Goal: Find contact information: Find contact information

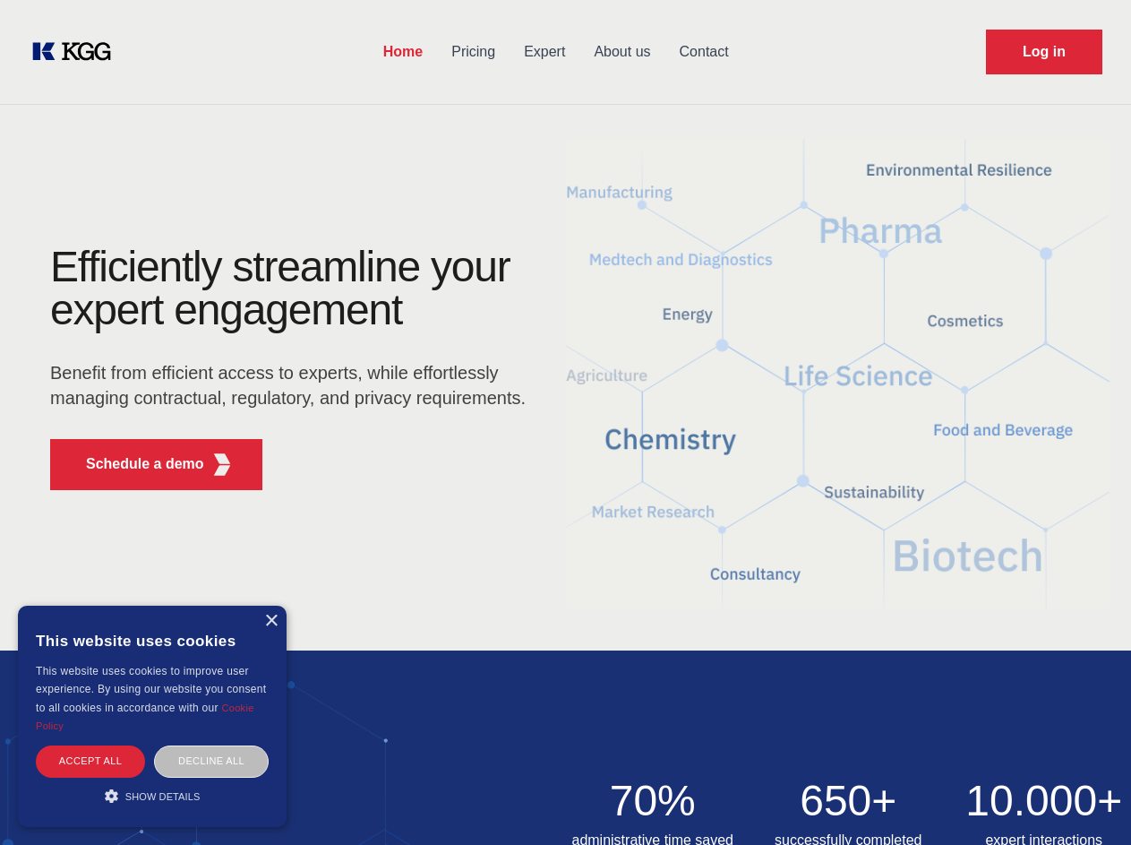
click at [565, 422] on div "Efficiently streamline your expert engagement Benefit from efficient access to …" at bounding box center [293, 374] width 545 height 259
click at [134, 464] on p "Schedule a demo" at bounding box center [145, 463] width 118 height 21
click at [271, 621] on div "× This website uses cookies This website uses cookies to improve user experienc…" at bounding box center [152, 716] width 269 height 221
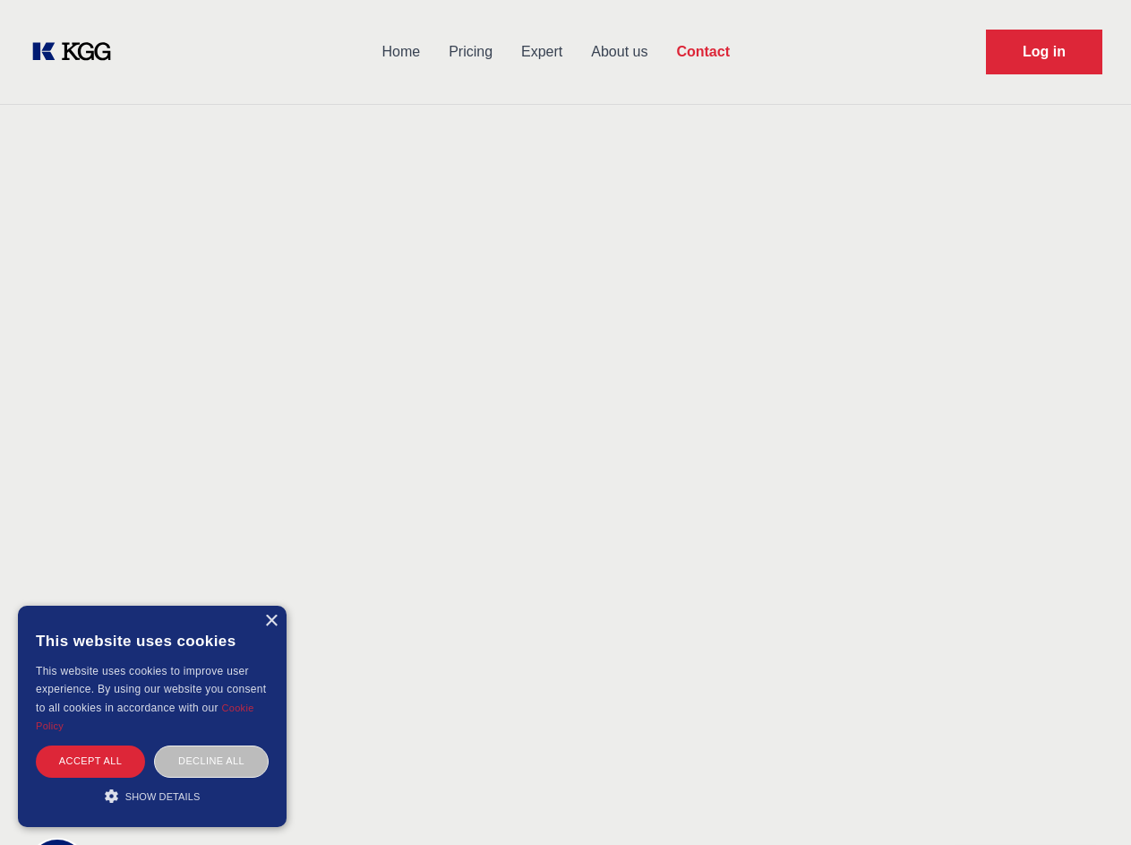
click at [90, 760] on div "Accept all" at bounding box center [90, 760] width 109 height 31
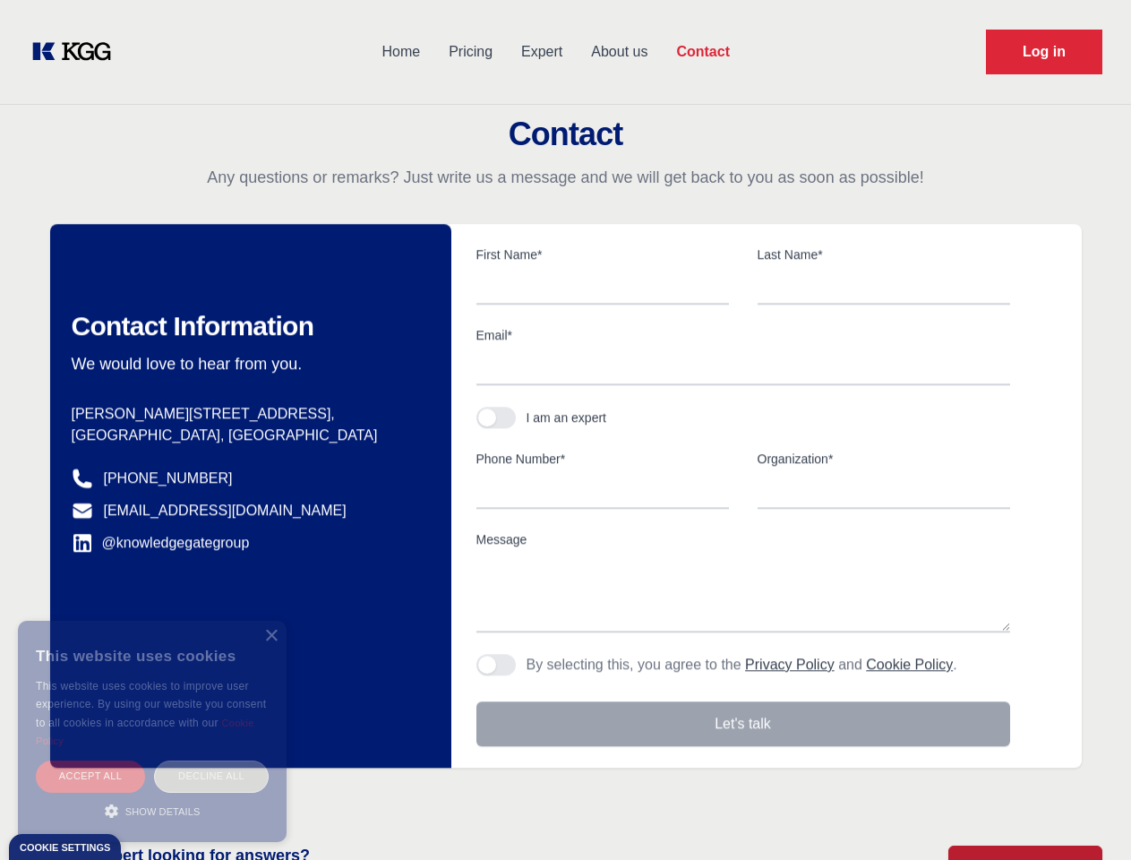
click at [211, 760] on div "Decline all" at bounding box center [211, 775] width 115 height 31
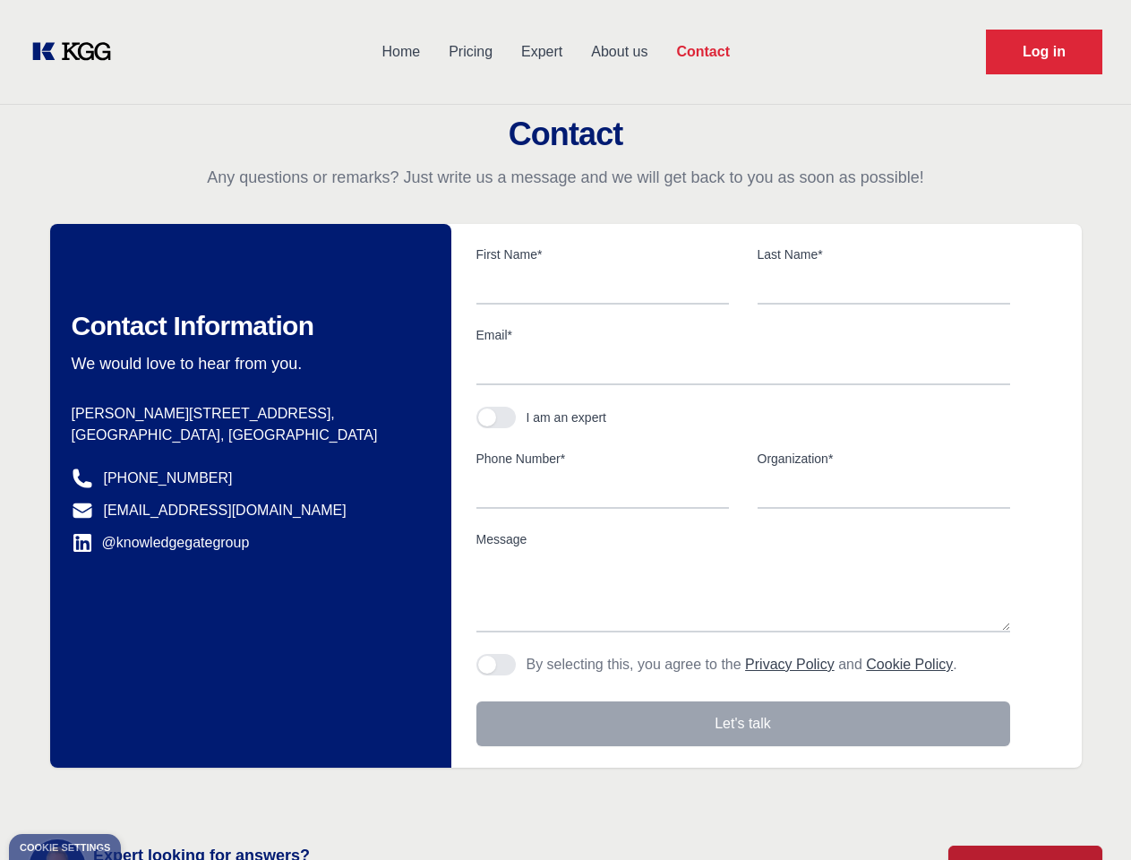
click at [152, 795] on main "Contact Any questions or remarks? Just write us a message and we will get back …" at bounding box center [565, 466] width 1131 height 932
